Goal: Information Seeking & Learning: Find specific fact

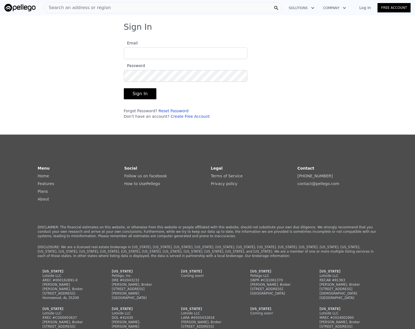
type input "[EMAIL_ADDRESS][DOMAIN_NAME]"
click at [132, 93] on button "Sign In" at bounding box center [140, 93] width 33 height 11
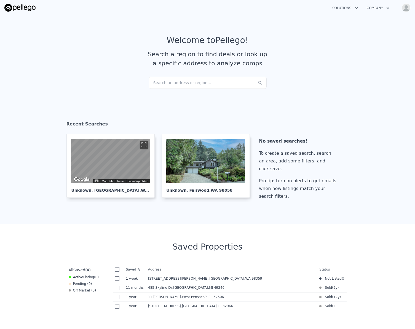
click at [168, 82] on div "Search an address or region..." at bounding box center [208, 83] width 118 height 12
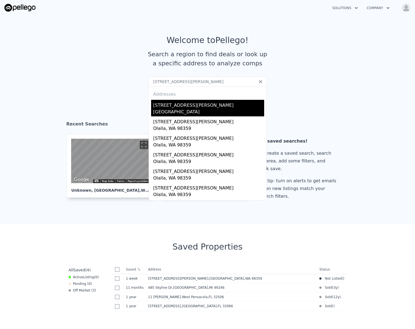
type input "[STREET_ADDRESS][PERSON_NAME]"
click at [172, 109] on div "[GEOGRAPHIC_DATA]" at bounding box center [208, 113] width 111 height 8
